Goal: Task Accomplishment & Management: Use online tool/utility

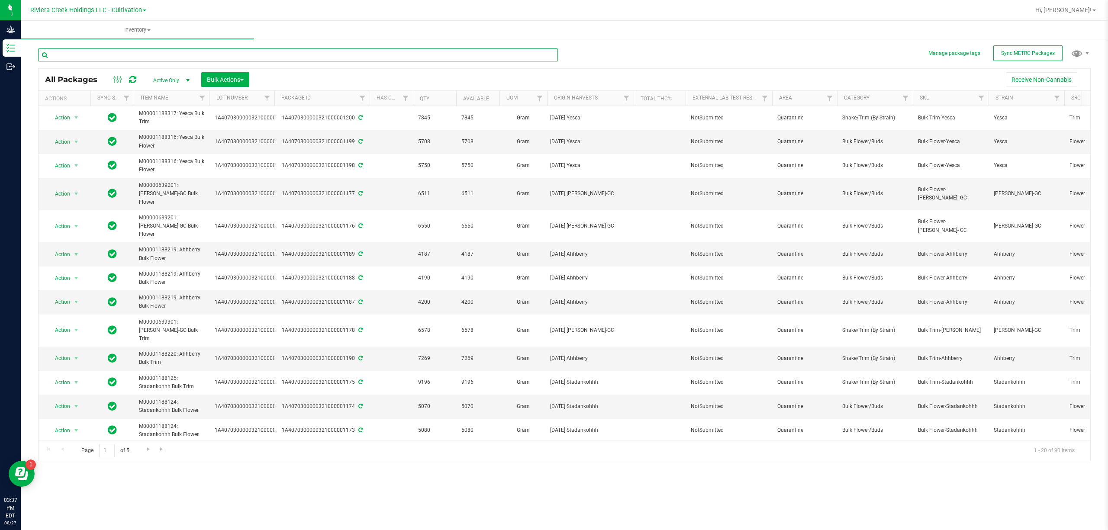
click at [158, 55] on input "text" at bounding box center [298, 54] width 520 height 13
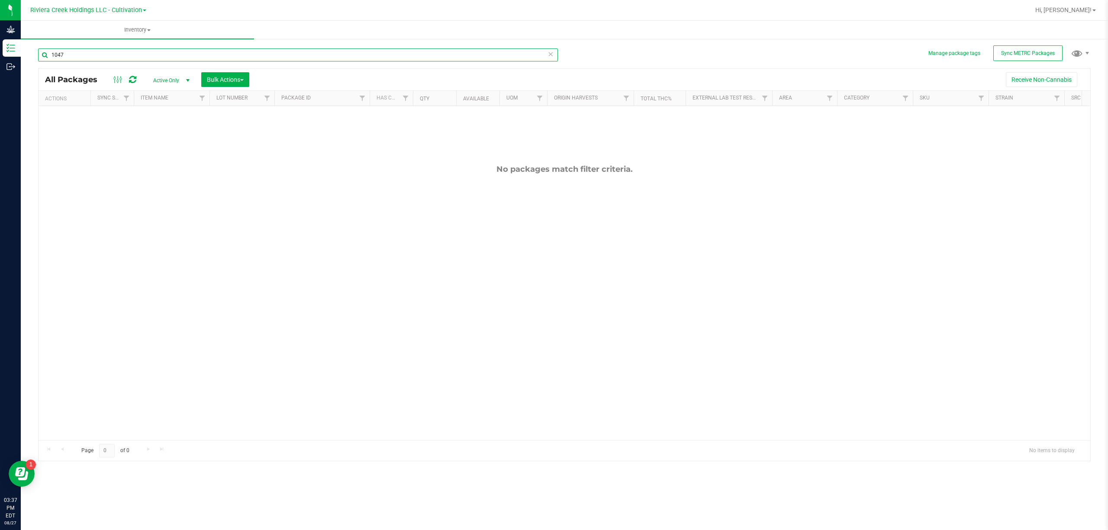
type input "1047"
click at [164, 79] on span "Active Only" at bounding box center [170, 80] width 48 height 12
click at [170, 130] on li "All" at bounding box center [169, 133] width 47 height 13
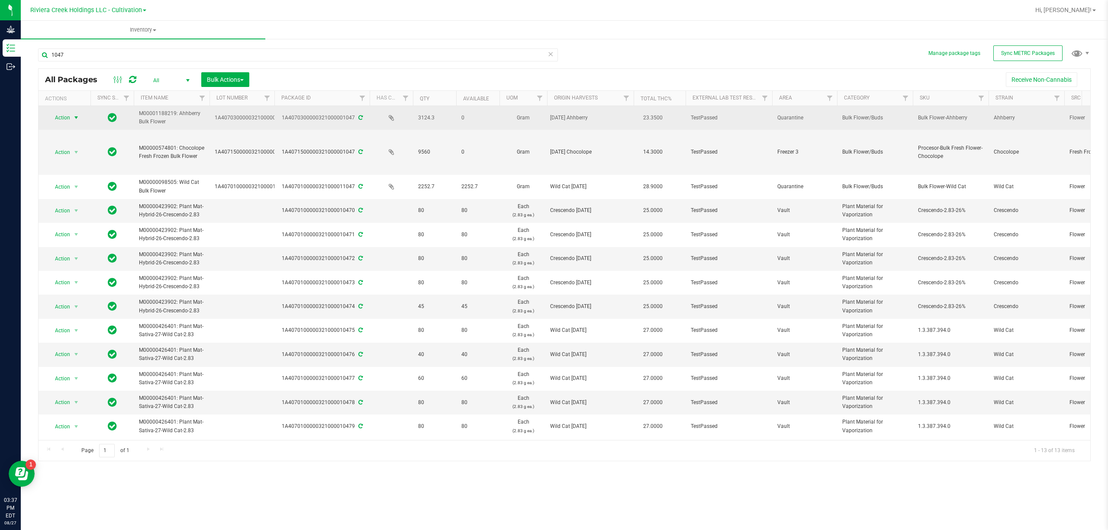
click at [77, 119] on span "select" at bounding box center [76, 117] width 7 height 7
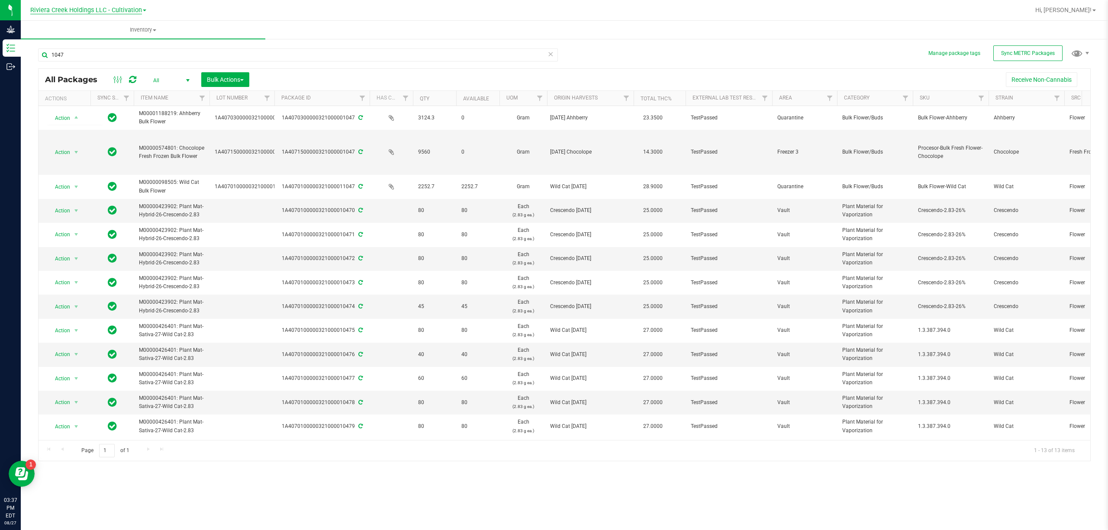
click at [117, 10] on span "Riviera Creek Holdings LLC - Cultivation" at bounding box center [86, 10] width 112 height 8
click at [123, 39] on link "Riviera Creek Holdings LLC - Processing" at bounding box center [88, 42] width 126 height 12
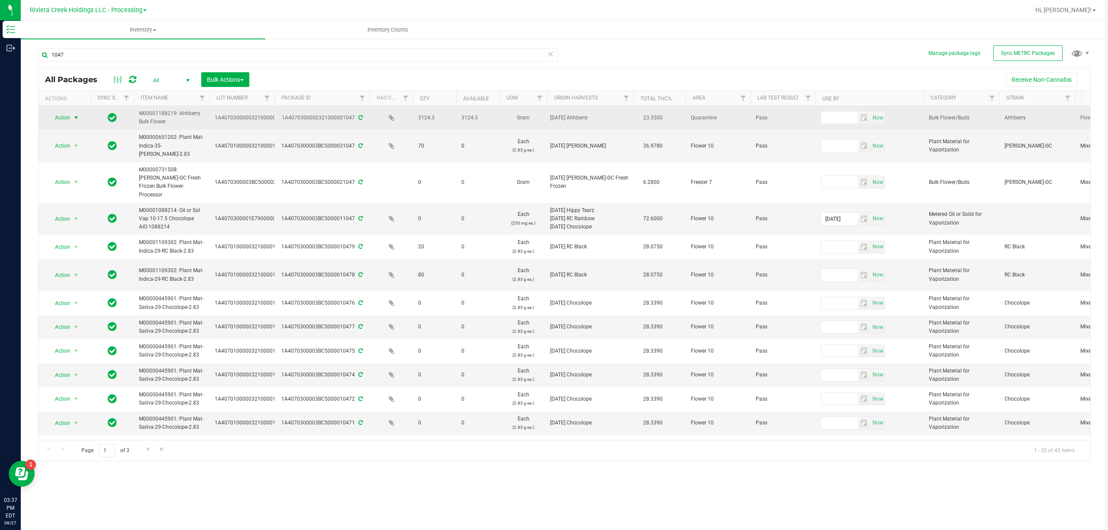
click at [68, 123] on span "Action" at bounding box center [58, 118] width 23 height 12
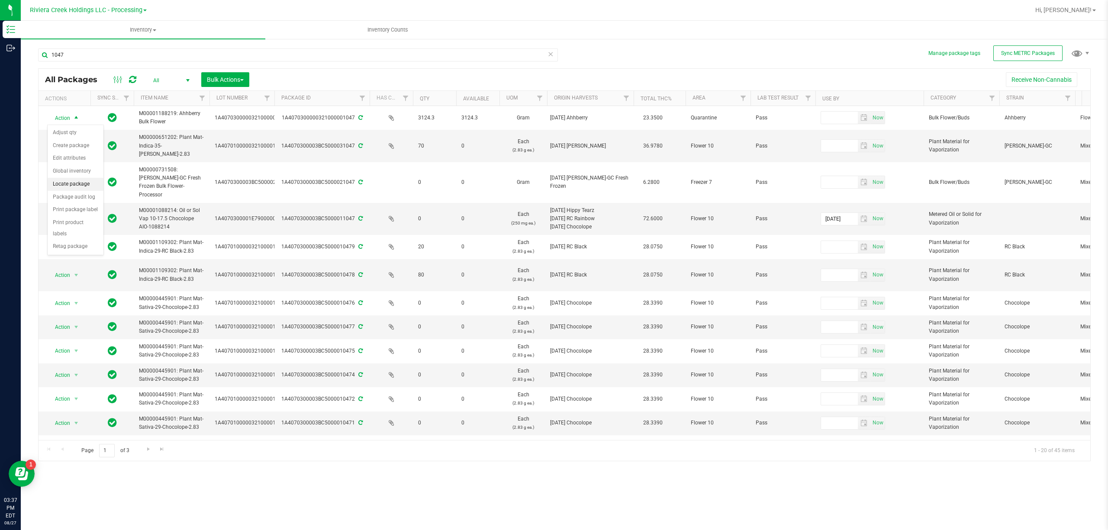
click at [85, 183] on li "Locate package" at bounding box center [76, 184] width 56 height 13
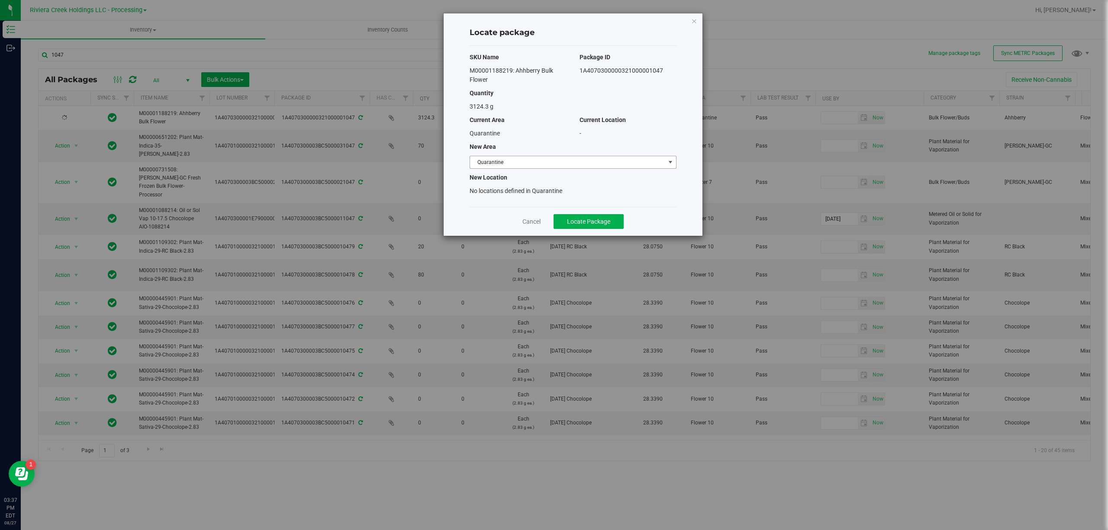
click at [492, 161] on span "Quarantine" at bounding box center [567, 162] width 195 height 12
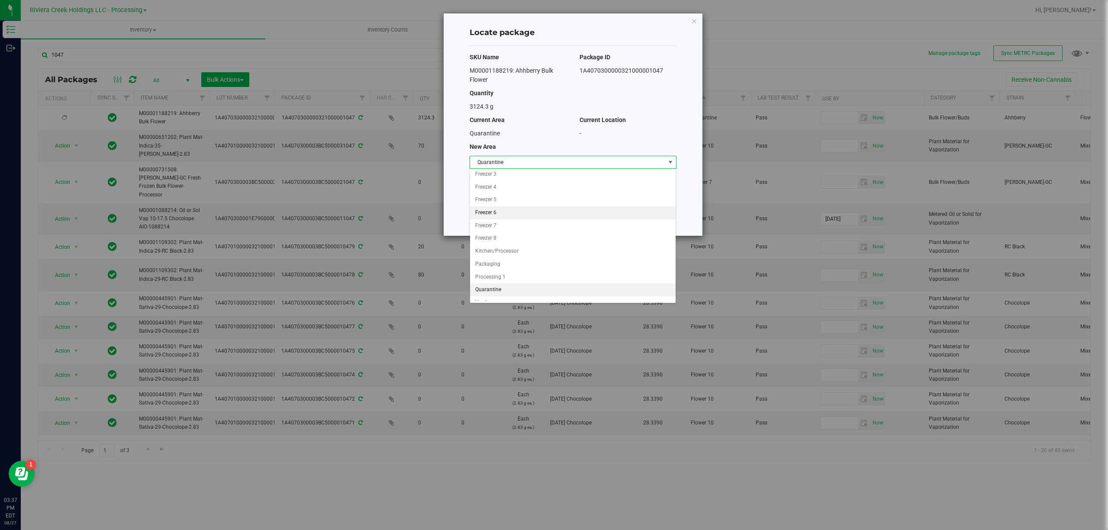
scroll to position [35, 0]
click at [502, 186] on li "Flower 10" at bounding box center [573, 180] width 206 height 13
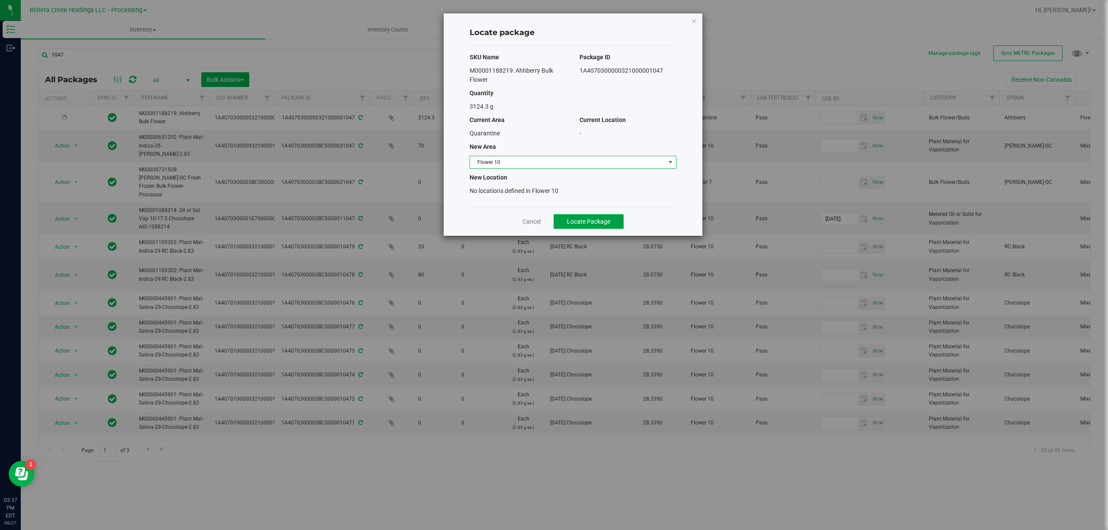
click at [588, 218] on span "Locate Package" at bounding box center [588, 221] width 43 height 7
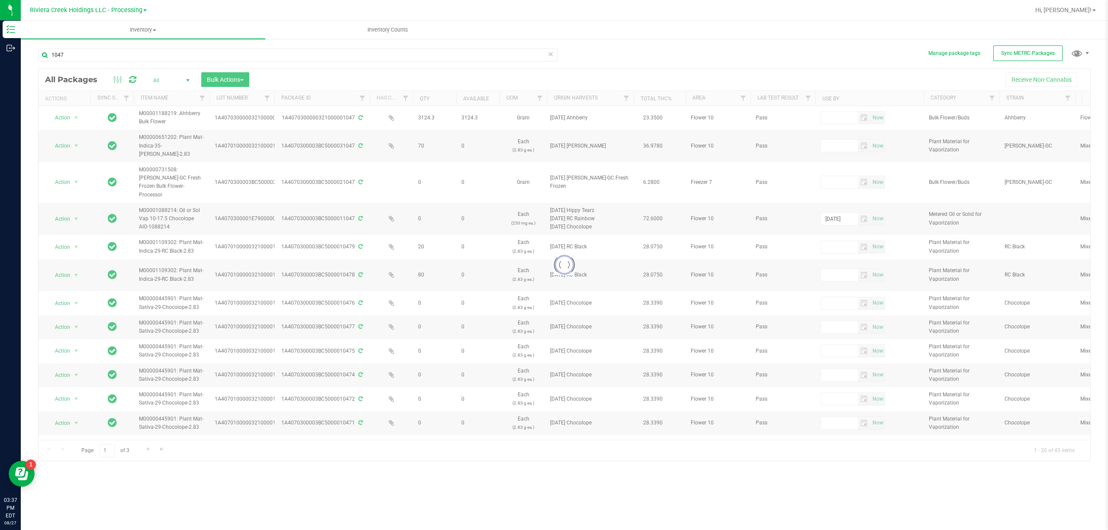
click at [82, 61] on div "1047" at bounding box center [298, 58] width 520 height 20
click at [87, 54] on input "1047" at bounding box center [298, 54] width 520 height 13
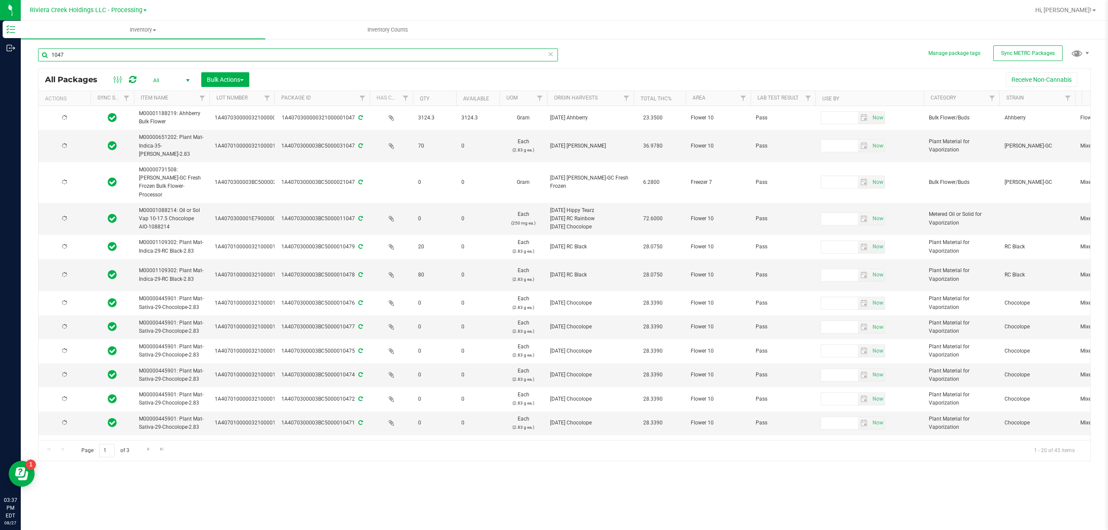
type input "[DATE]"
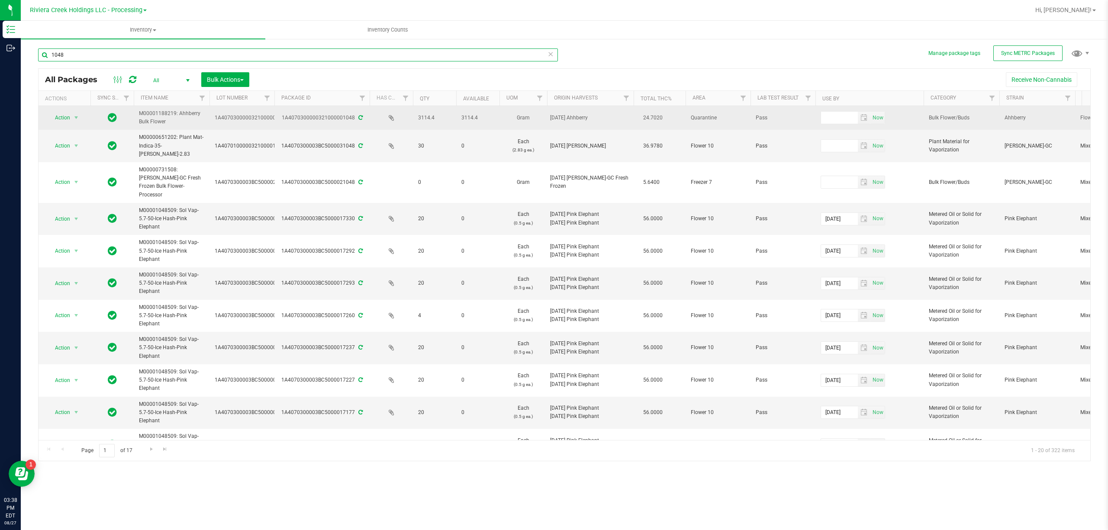
type input "1048"
click at [71, 122] on span "select" at bounding box center [76, 118] width 11 height 12
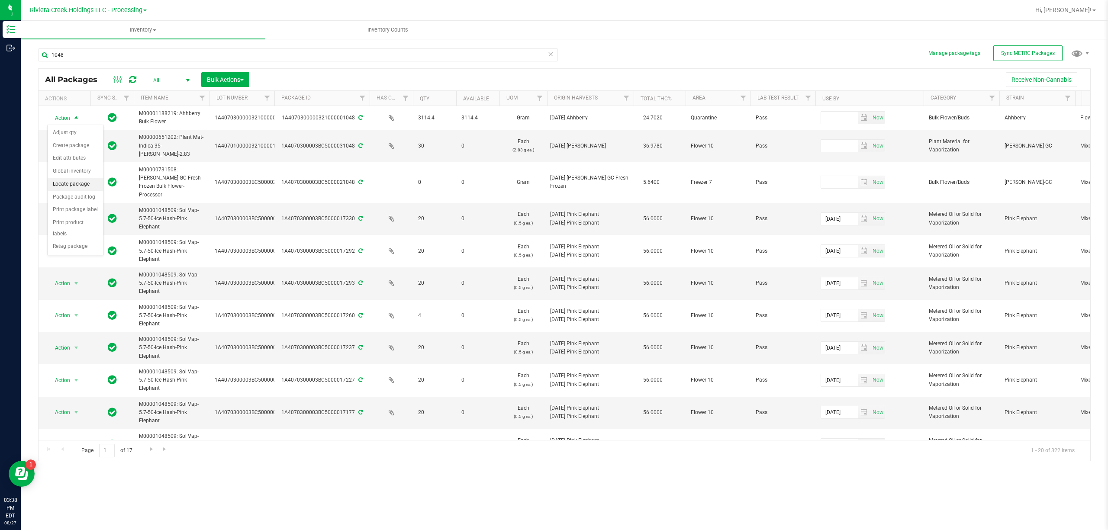
click at [80, 189] on li "Locate package" at bounding box center [76, 184] width 56 height 13
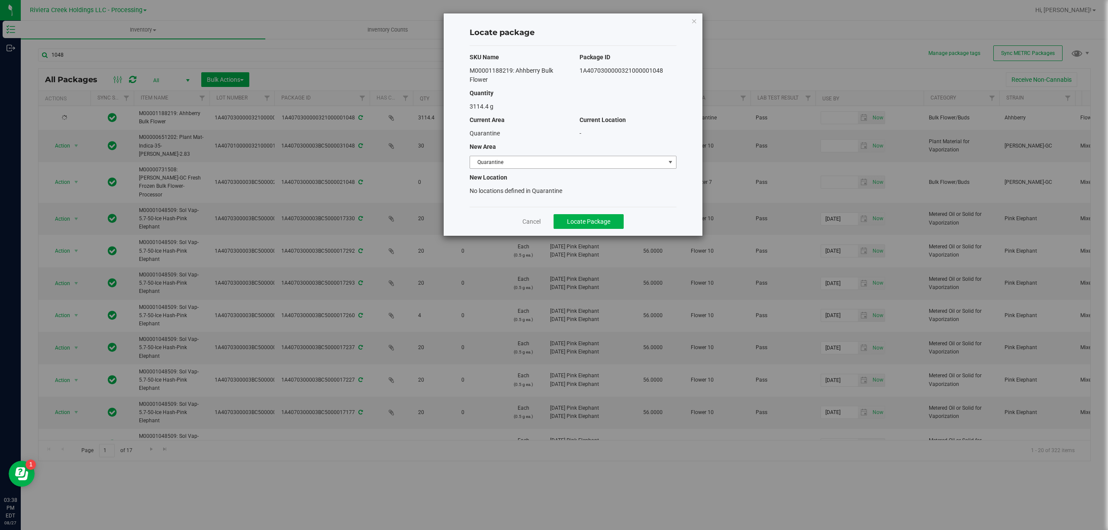
click at [485, 161] on span "Quarantine" at bounding box center [567, 162] width 195 height 12
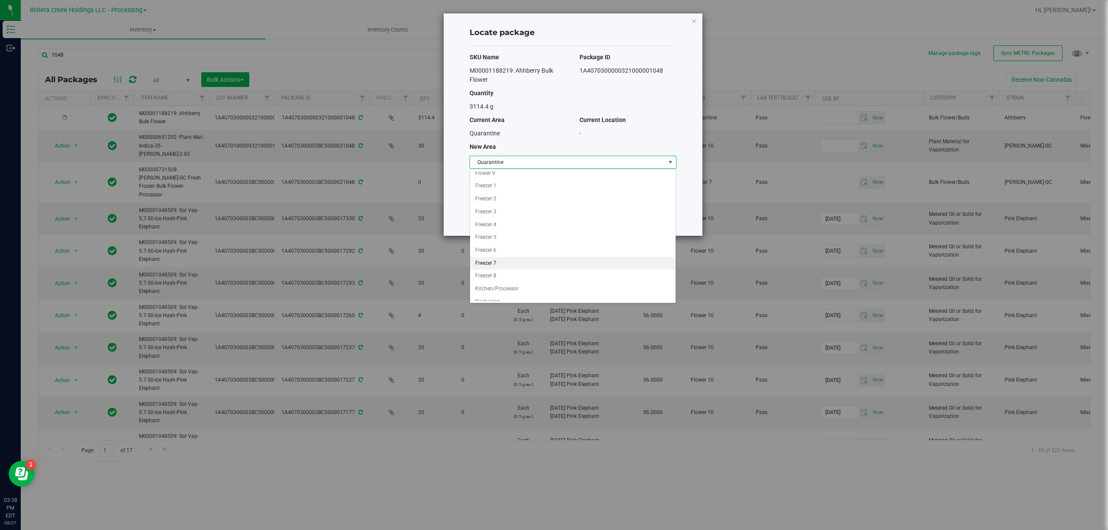
scroll to position [35, 0]
click at [503, 183] on li "Flower 10" at bounding box center [573, 180] width 206 height 13
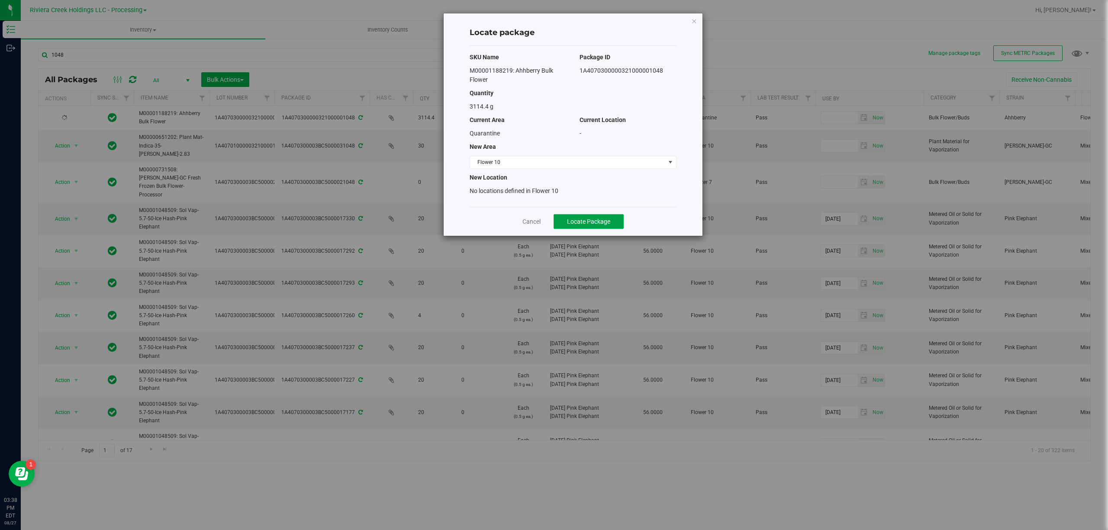
click at [595, 218] on span "Locate Package" at bounding box center [588, 221] width 43 height 7
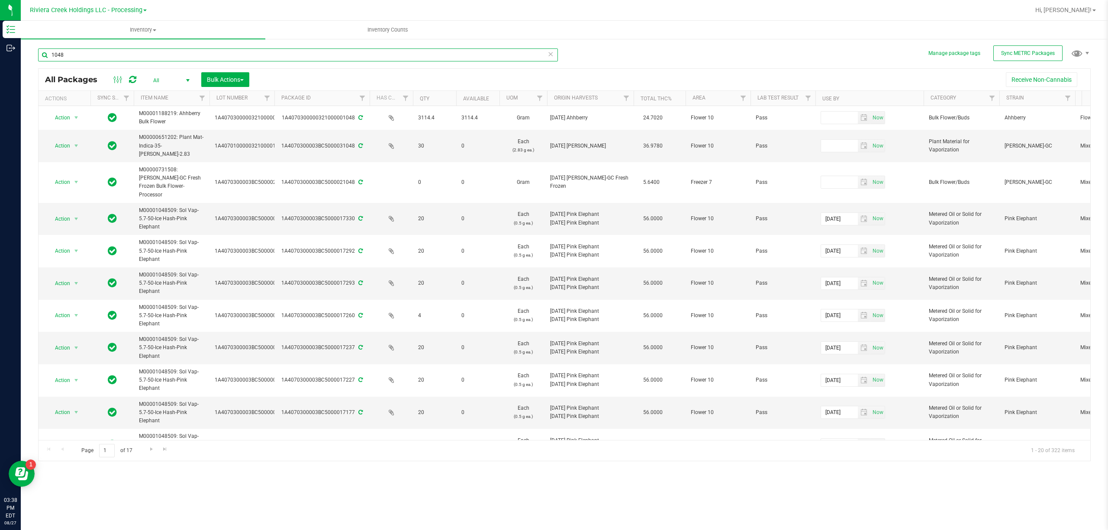
click at [95, 54] on input "1048" at bounding box center [298, 54] width 520 height 13
click at [89, 55] on input "1048" at bounding box center [298, 54] width 520 height 13
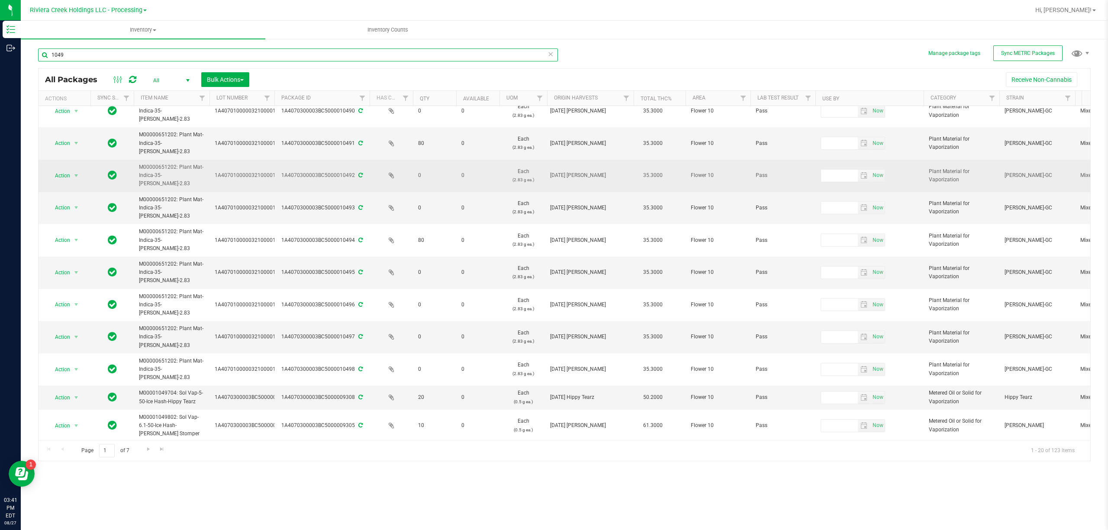
scroll to position [173, 0]
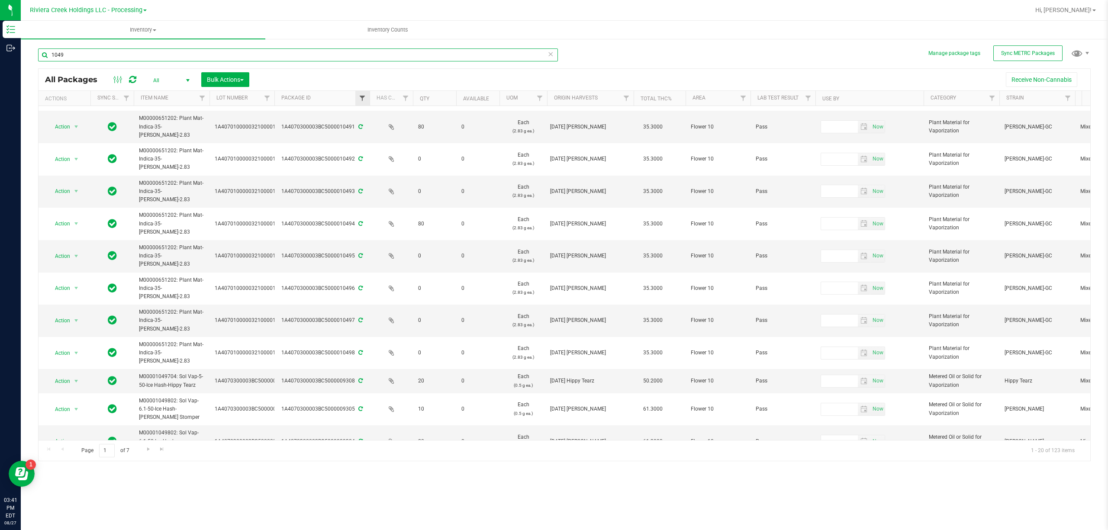
type input "1049"
click at [359, 95] on span "Filter" at bounding box center [362, 98] width 7 height 7
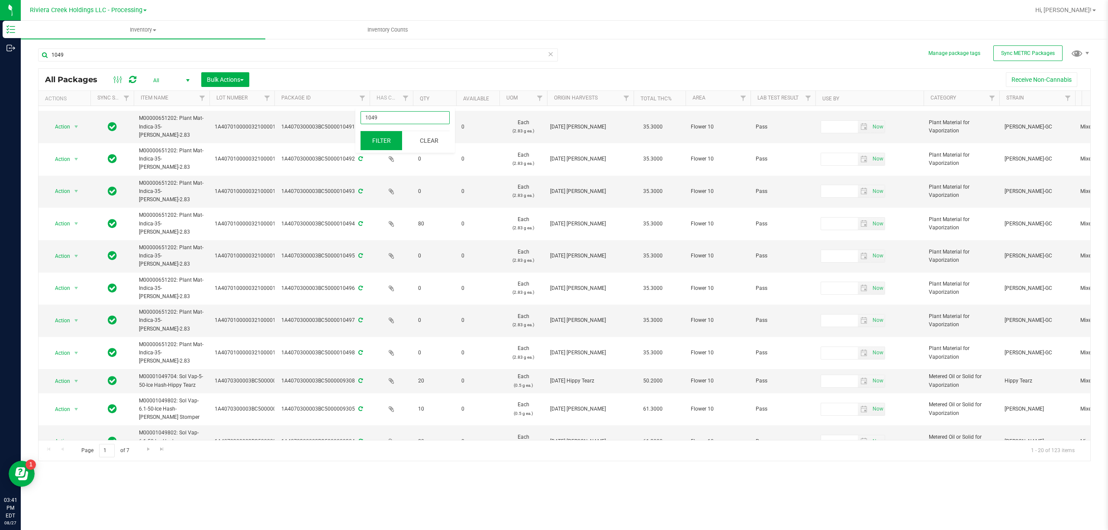
type input "1049"
click at [381, 145] on button "Filter" at bounding box center [381, 140] width 42 height 19
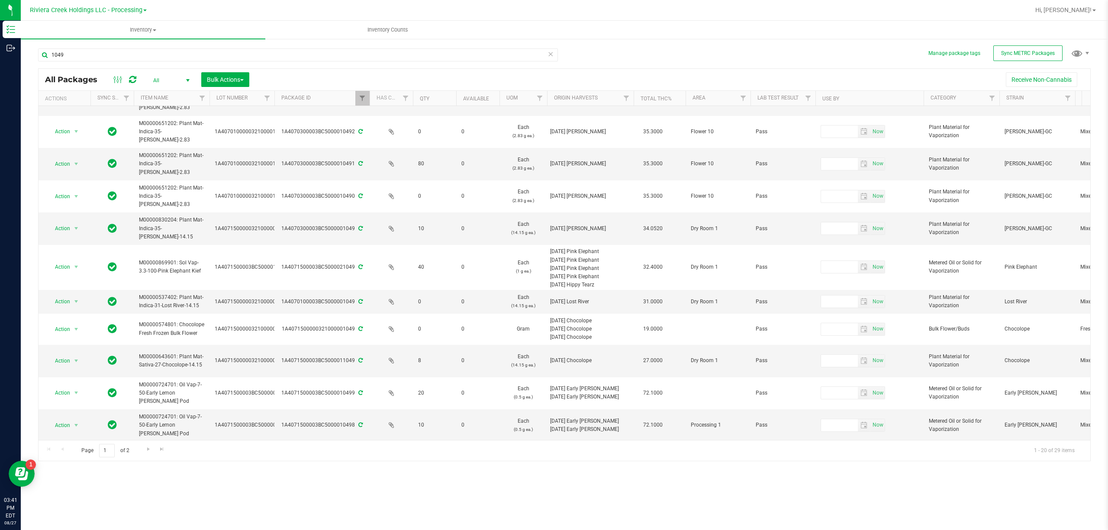
scroll to position [334, 0]
click at [151, 453] on link "Go to the next page" at bounding box center [148, 450] width 13 height 12
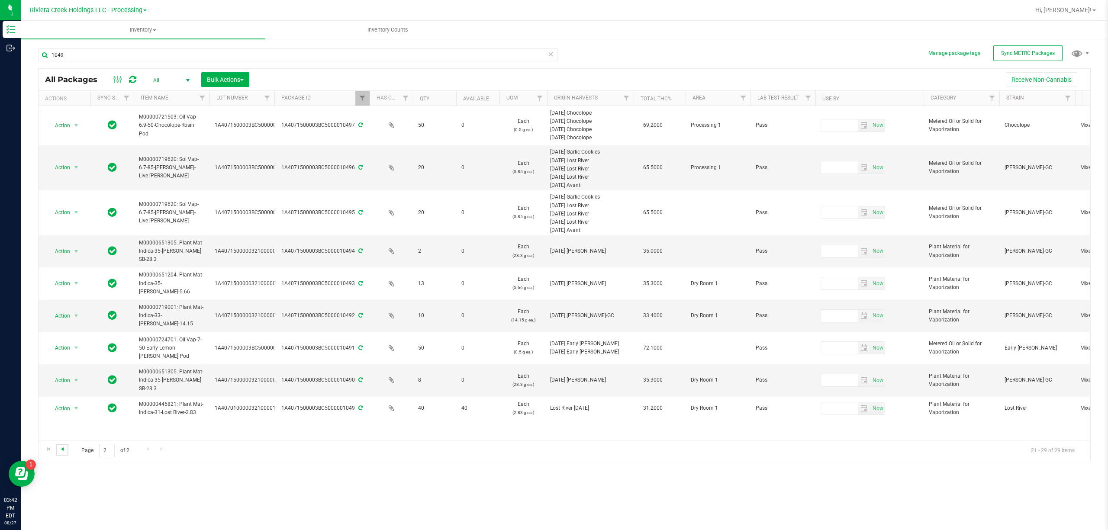
click at [61, 450] on span "Go to the previous page" at bounding box center [62, 449] width 7 height 7
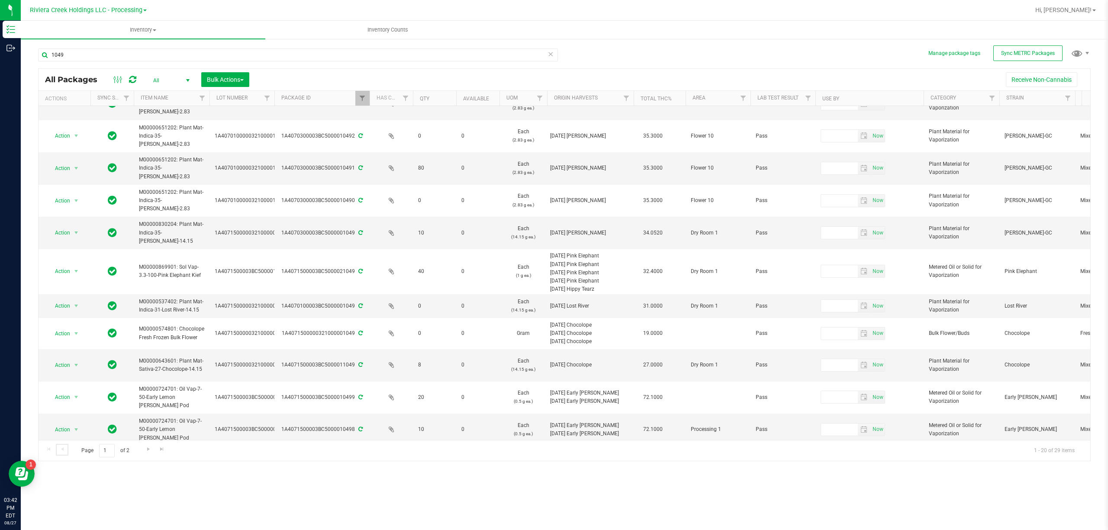
scroll to position [334, 0]
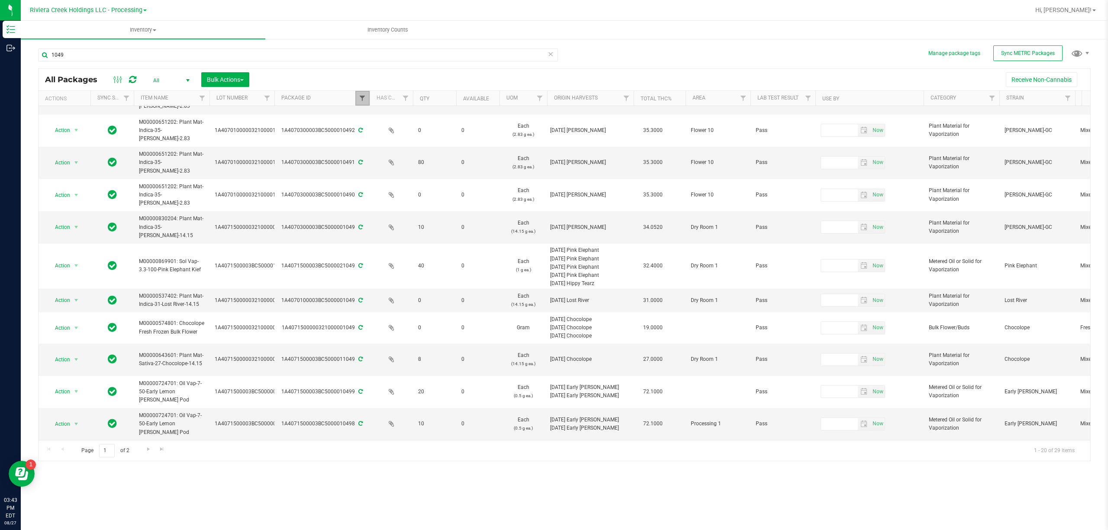
click at [361, 99] on span "Filter" at bounding box center [362, 98] width 7 height 7
click at [416, 141] on button "Clear" at bounding box center [429, 140] width 42 height 19
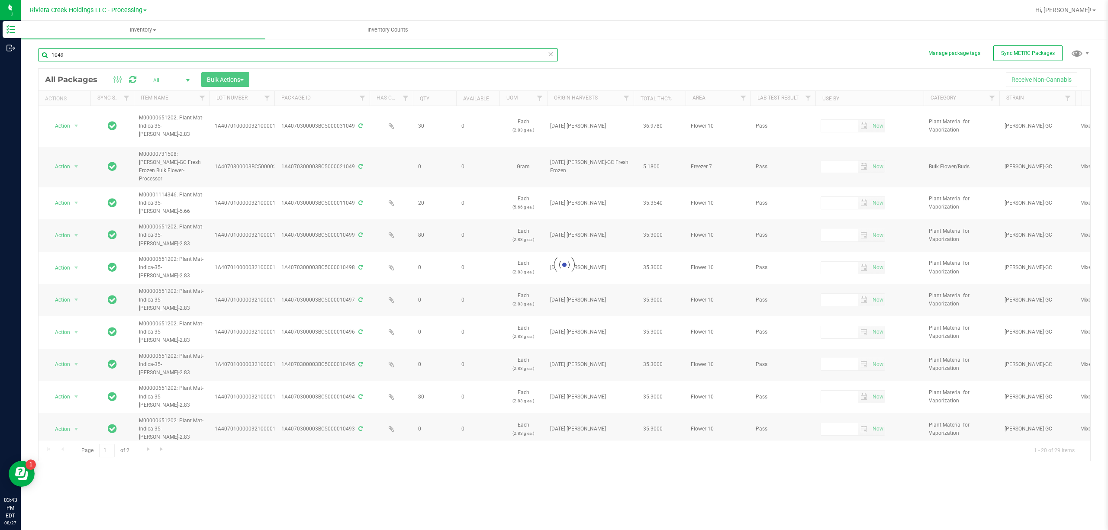
click at [85, 56] on input "1049" at bounding box center [298, 54] width 520 height 13
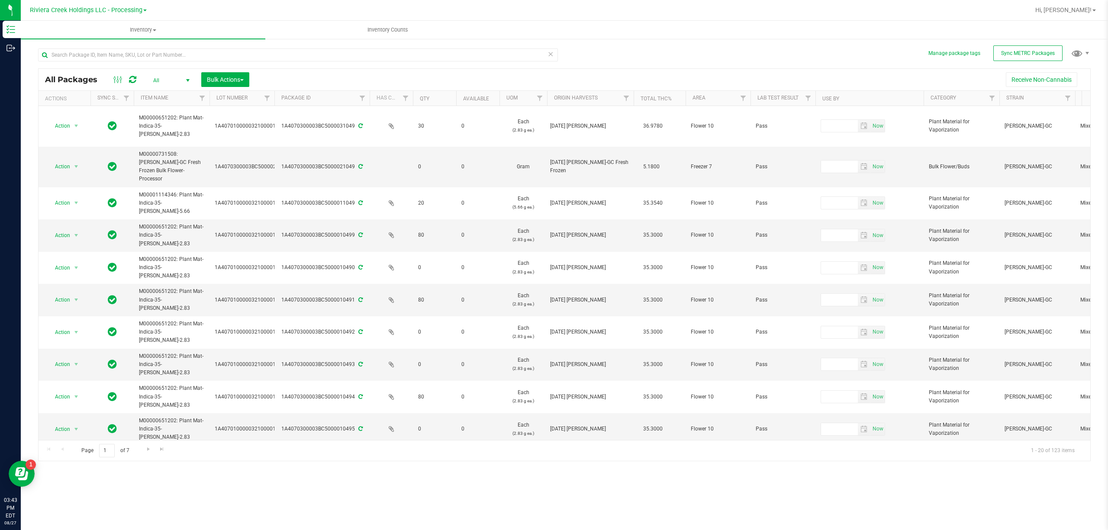
click at [593, 52] on div "All Packages All Active Only Lab Samples Locked All External Internal Bulk Acti…" at bounding box center [564, 250] width 1052 height 421
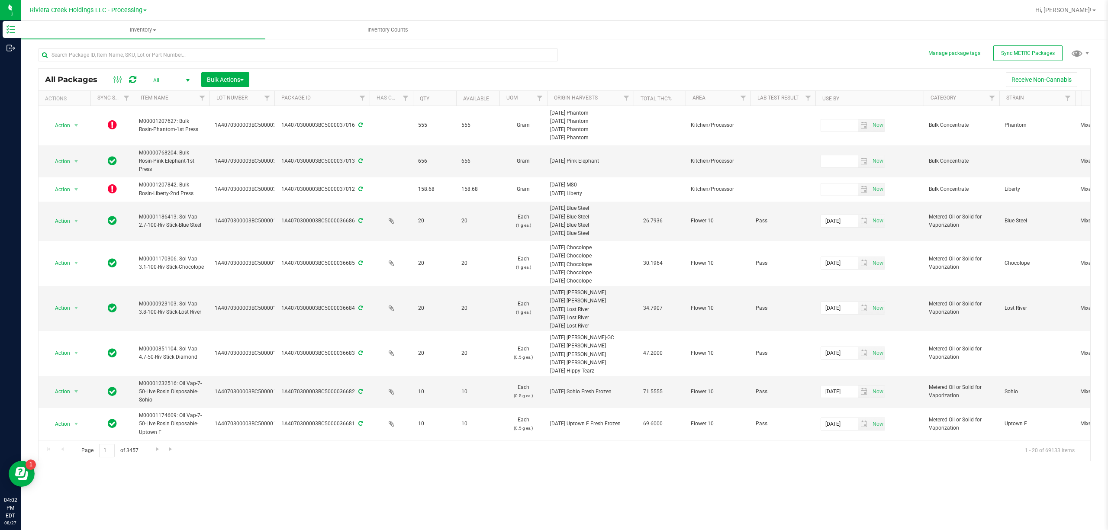
click at [134, 6] on link "Riviera Creek Holdings LLC - Processing" at bounding box center [88, 10] width 117 height 8
click at [131, 28] on link "Riviera Creek Holdings LLC - Cultivation" at bounding box center [88, 31] width 126 height 12
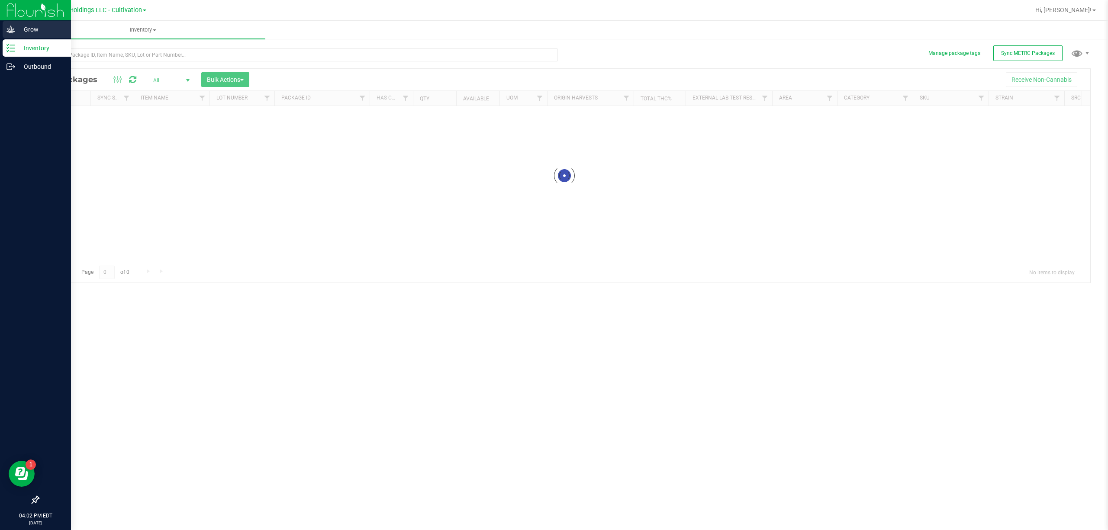
click at [15, 30] on p "Grow" at bounding box center [41, 29] width 52 height 10
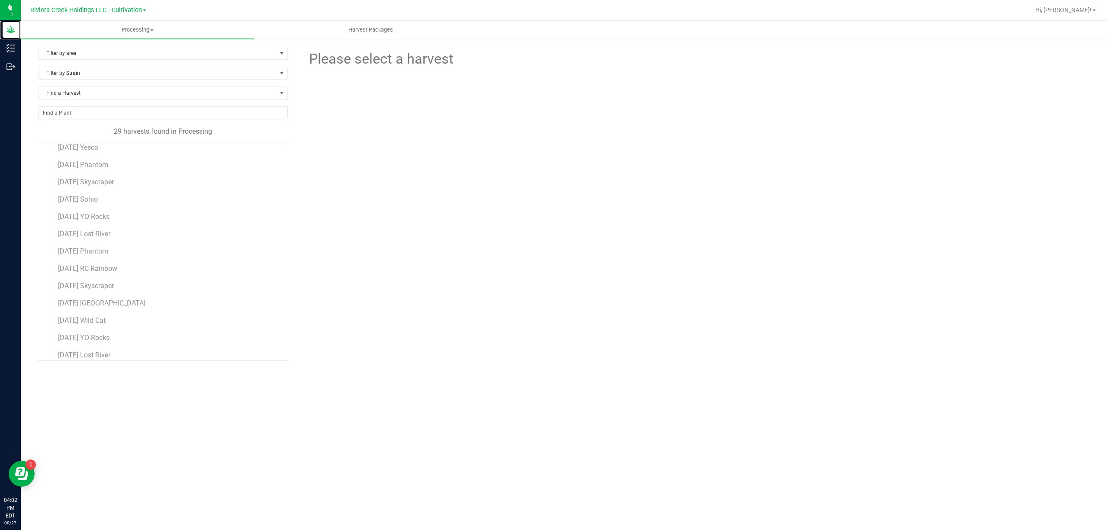
scroll to position [115, 0]
click at [110, 317] on span "[DATE] YO Rocks" at bounding box center [84, 318] width 52 height 8
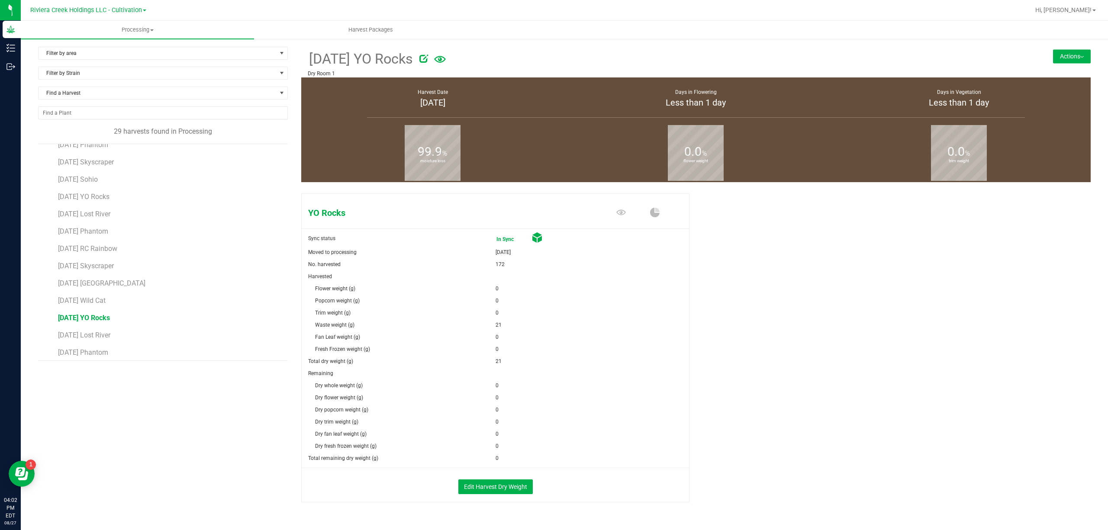
click at [1057, 43] on div "Filter by area Filter by area All Clone 3 Dry Room 1 Dry Room 2 Dry Room 3 Flow…" at bounding box center [564, 295] width 1087 height 514
click at [1060, 52] on button "Actions" at bounding box center [1072, 56] width 38 height 14
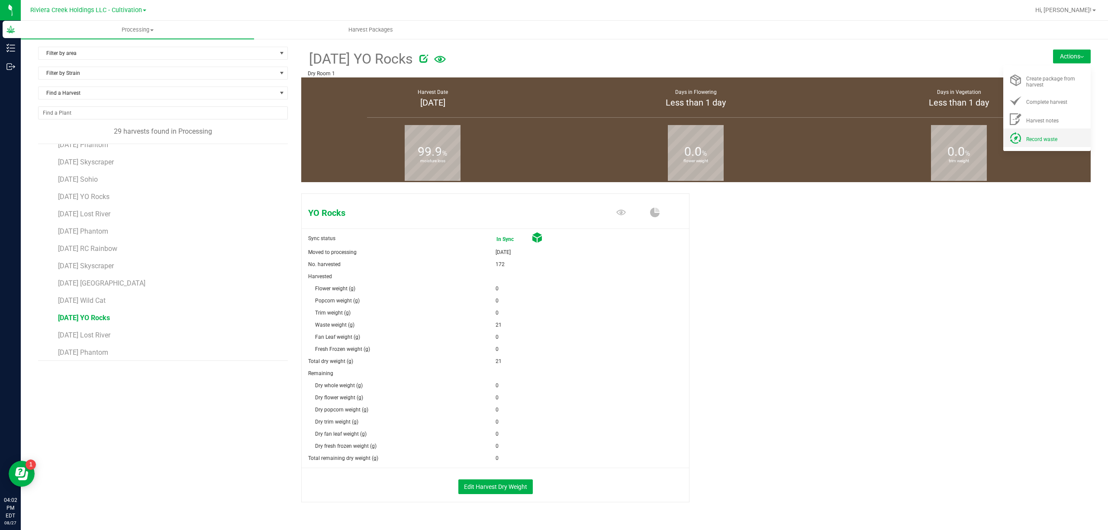
click at [1027, 141] on span "Record waste" at bounding box center [1041, 139] width 31 height 6
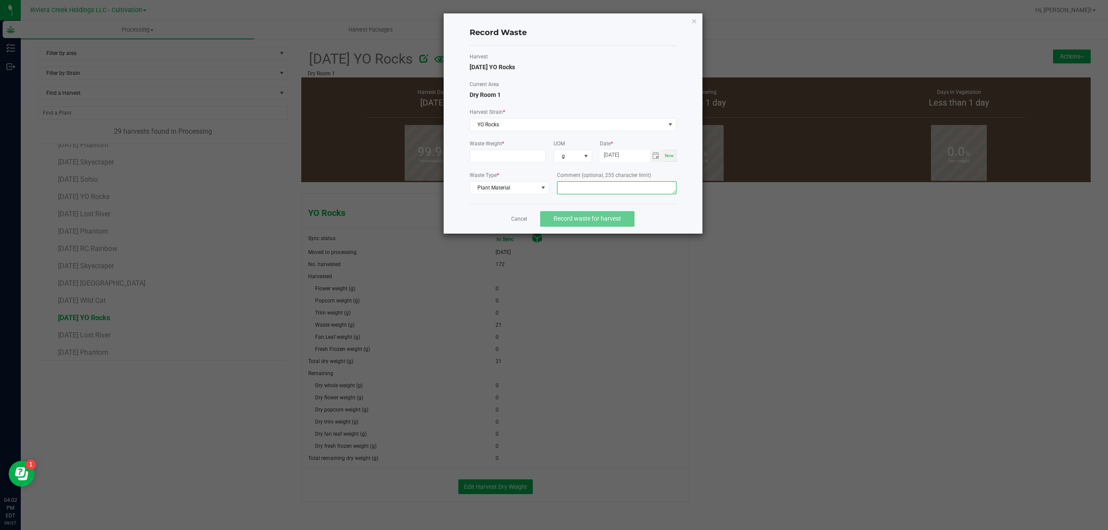
click at [632, 189] on textarea at bounding box center [616, 187] width 119 height 13
type textarea "Buck Floor Waste"
click at [508, 160] on input at bounding box center [508, 156] width 76 height 12
type input "12.0000 g"
click at [619, 222] on span "Record waste for harvest" at bounding box center [586, 218] width 67 height 7
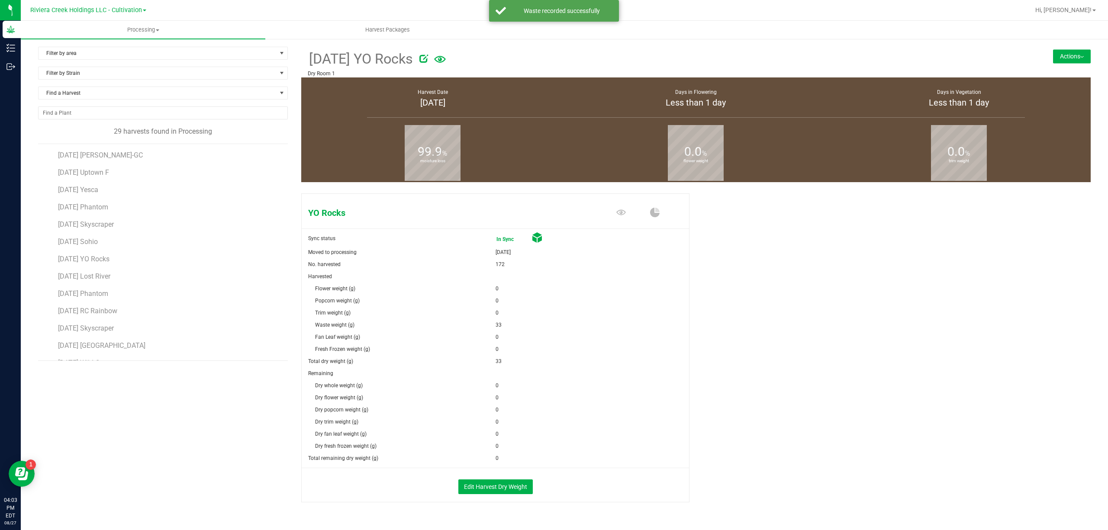
scroll to position [115, 0]
click at [93, 287] on span "[DATE] [GEOGRAPHIC_DATA]" at bounding box center [102, 283] width 89 height 8
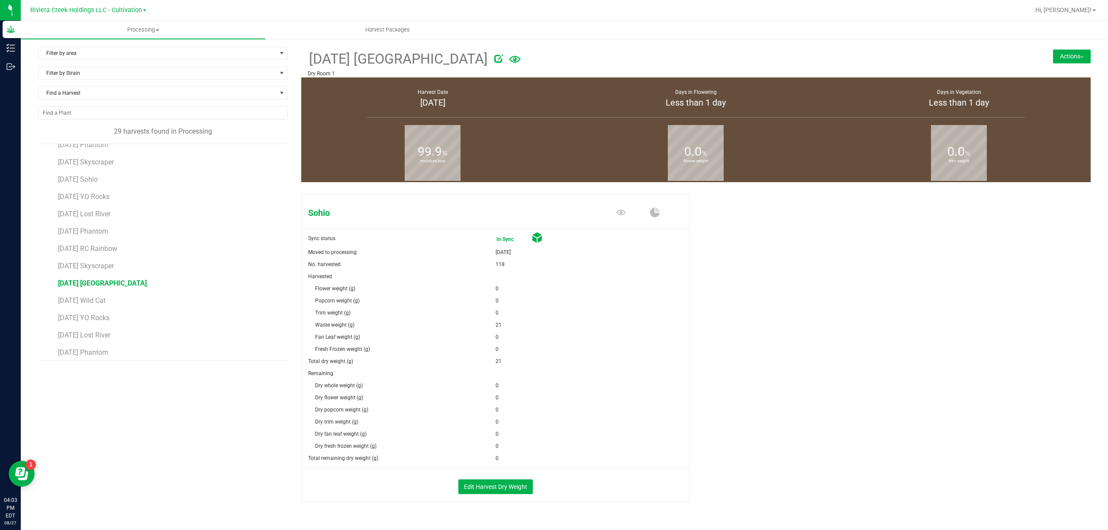
click at [1054, 56] on button "Actions" at bounding box center [1072, 56] width 38 height 14
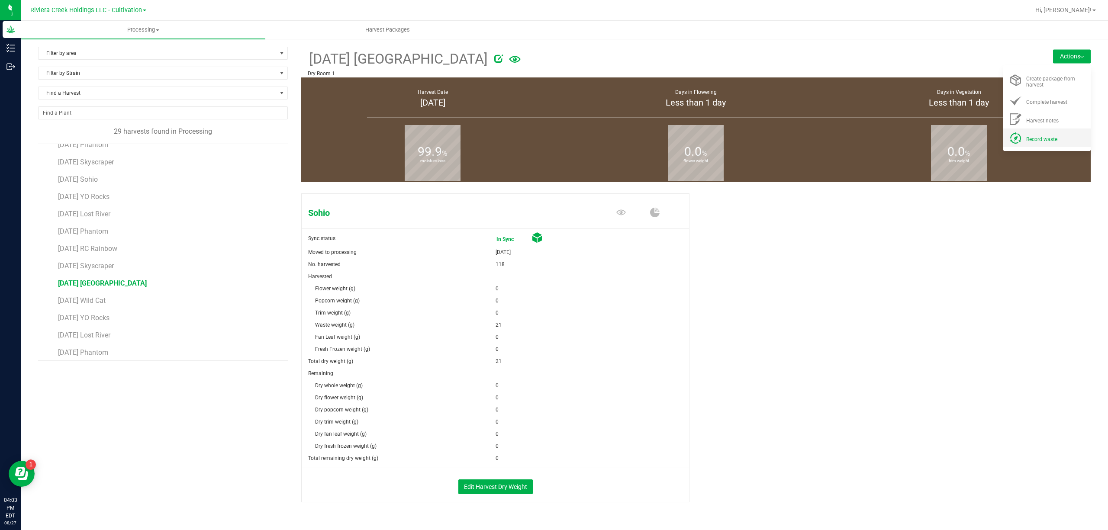
click at [1039, 134] on div "Record waste" at bounding box center [1055, 137] width 59 height 9
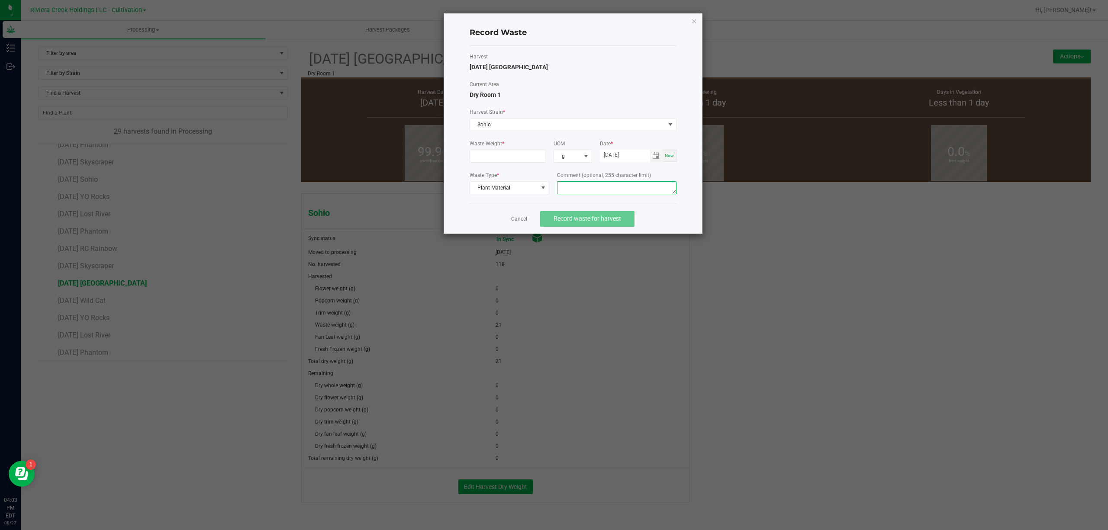
click at [578, 187] on textarea at bounding box center [616, 187] width 119 height 13
type textarea "Trim Floor Waste"
drag, startPoint x: 507, startPoint y: 150, endPoint x: 505, endPoint y: 154, distance: 4.7
click at [506, 153] on span at bounding box center [507, 156] width 77 height 13
click at [505, 154] on input at bounding box center [508, 156] width 76 height 12
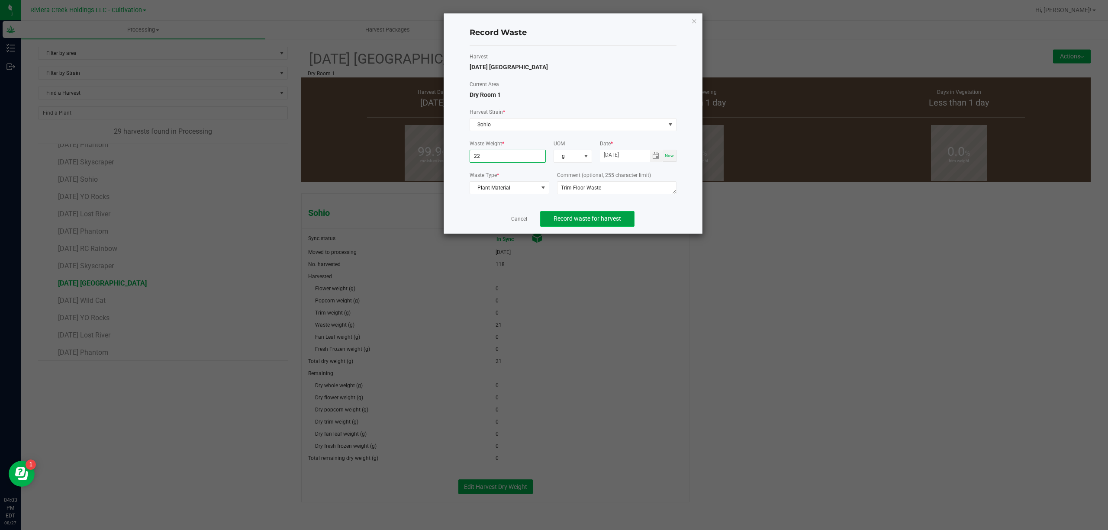
type input "22.0000 g"
click at [620, 226] on button "Record waste for harvest" at bounding box center [587, 219] width 94 height 16
